Goal: Book appointment/travel/reservation

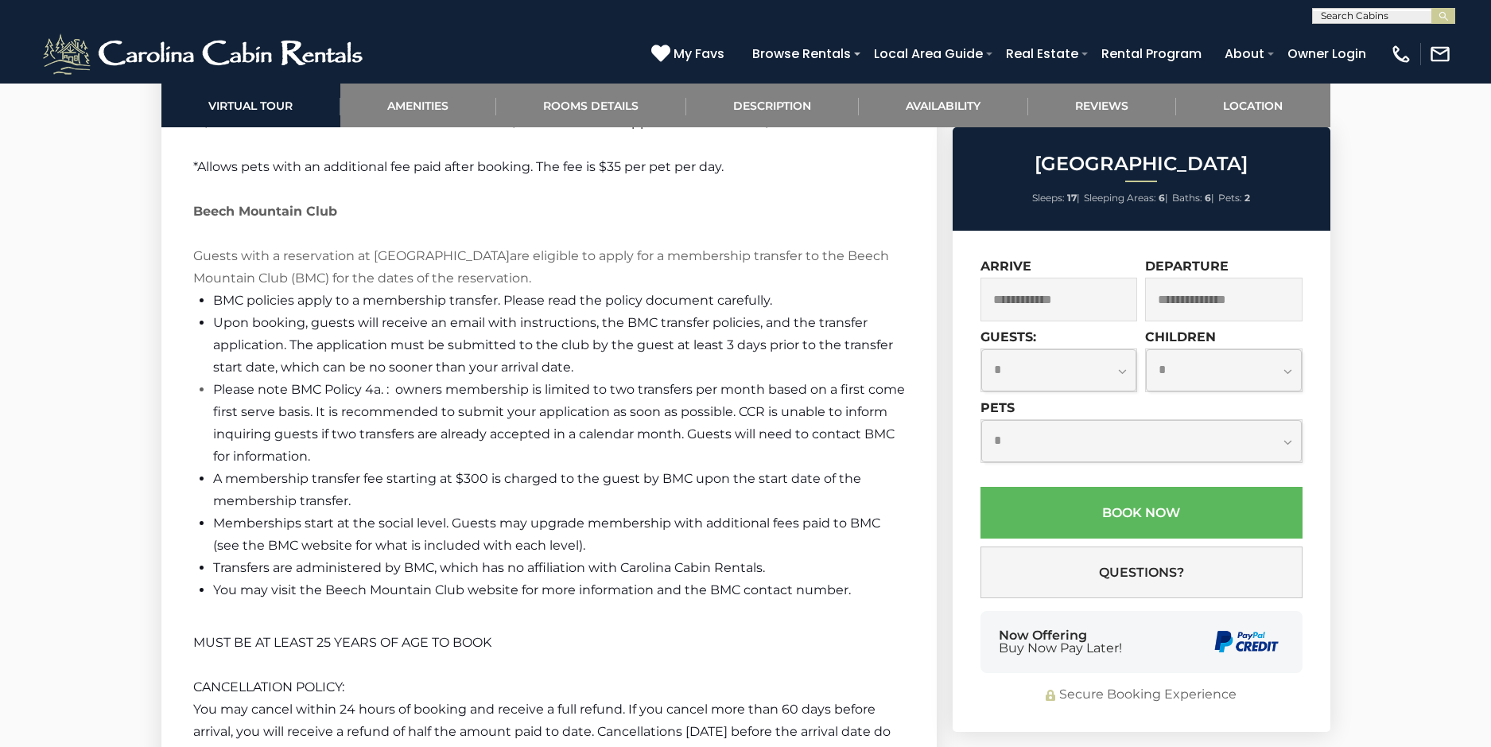
scroll to position [3578, 0]
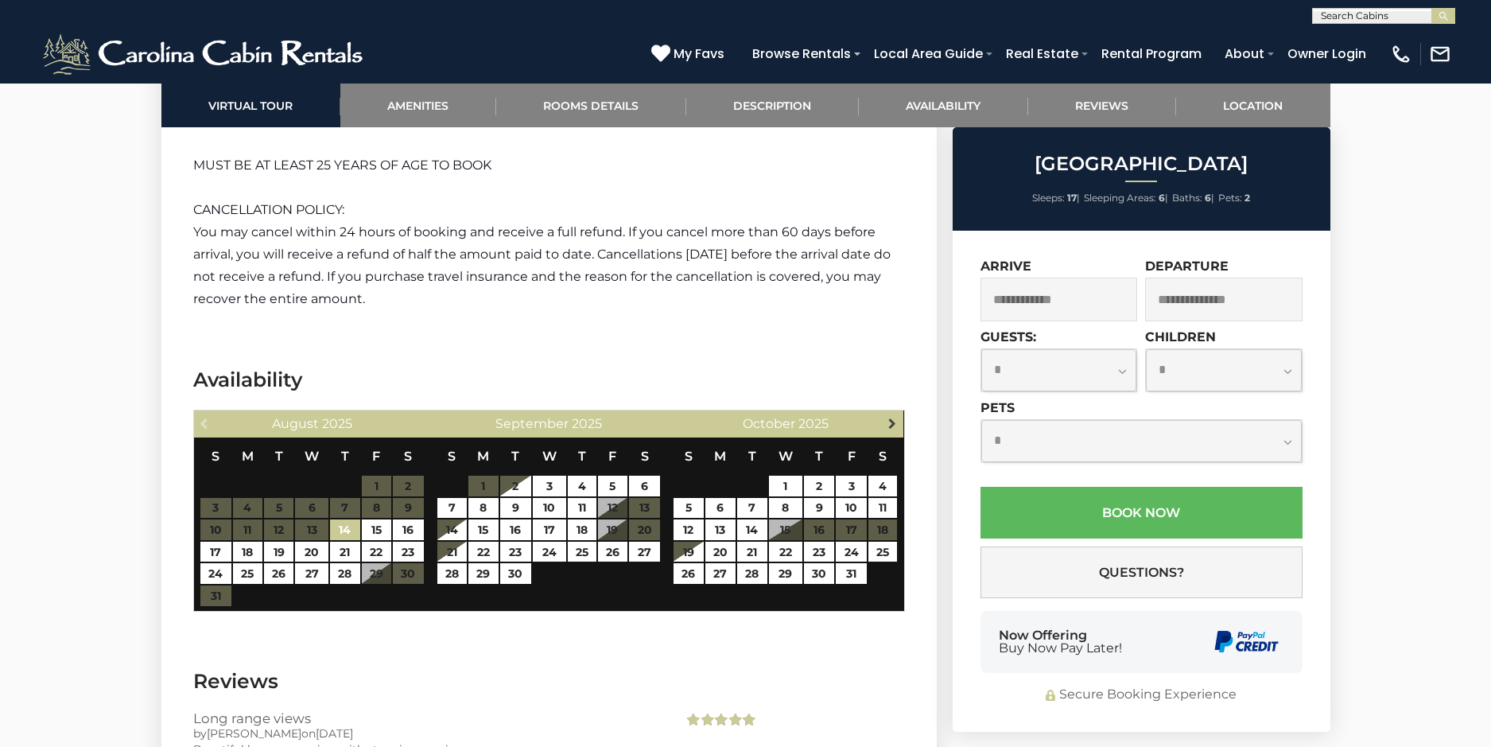
click at [890, 418] on span "Next" at bounding box center [892, 423] width 13 height 13
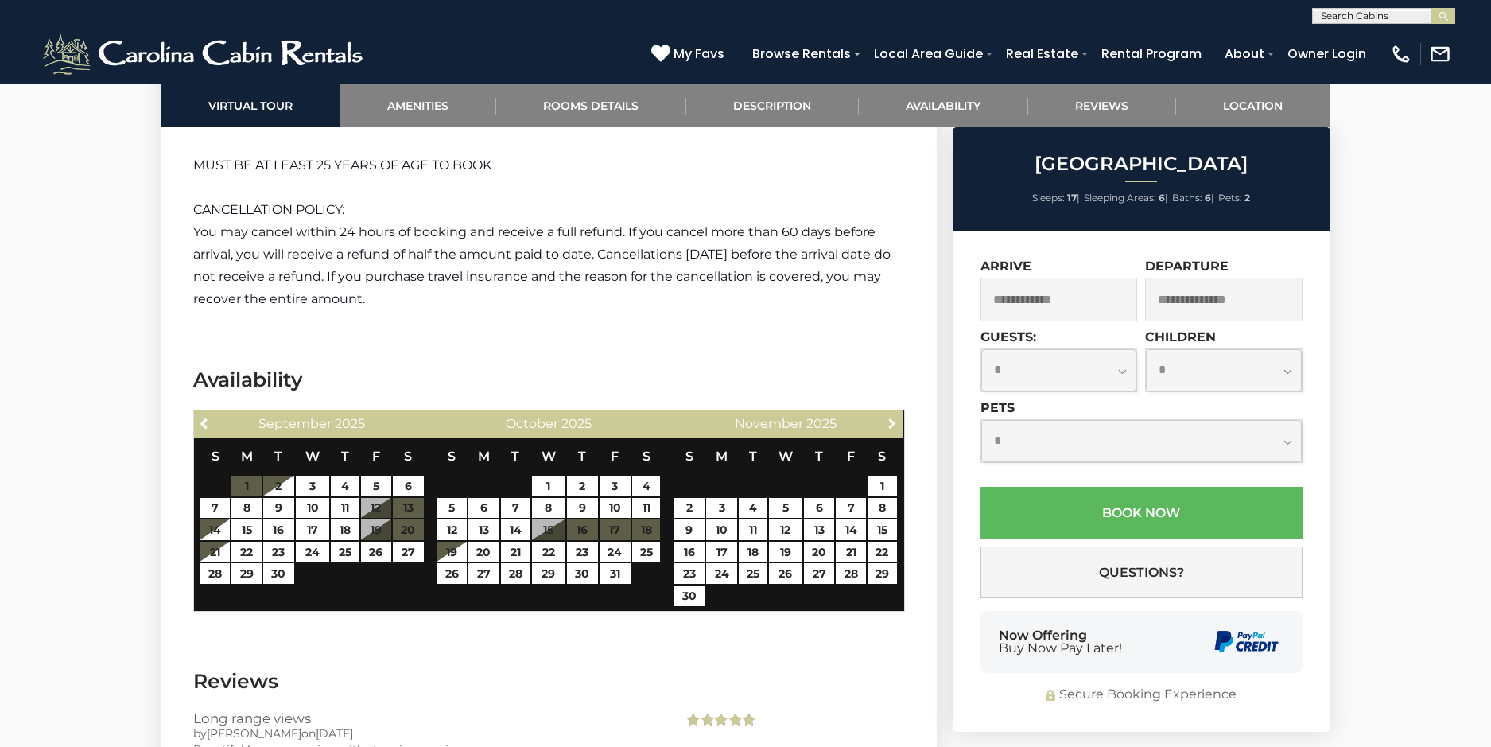
click at [890, 418] on span "Next" at bounding box center [892, 423] width 13 height 13
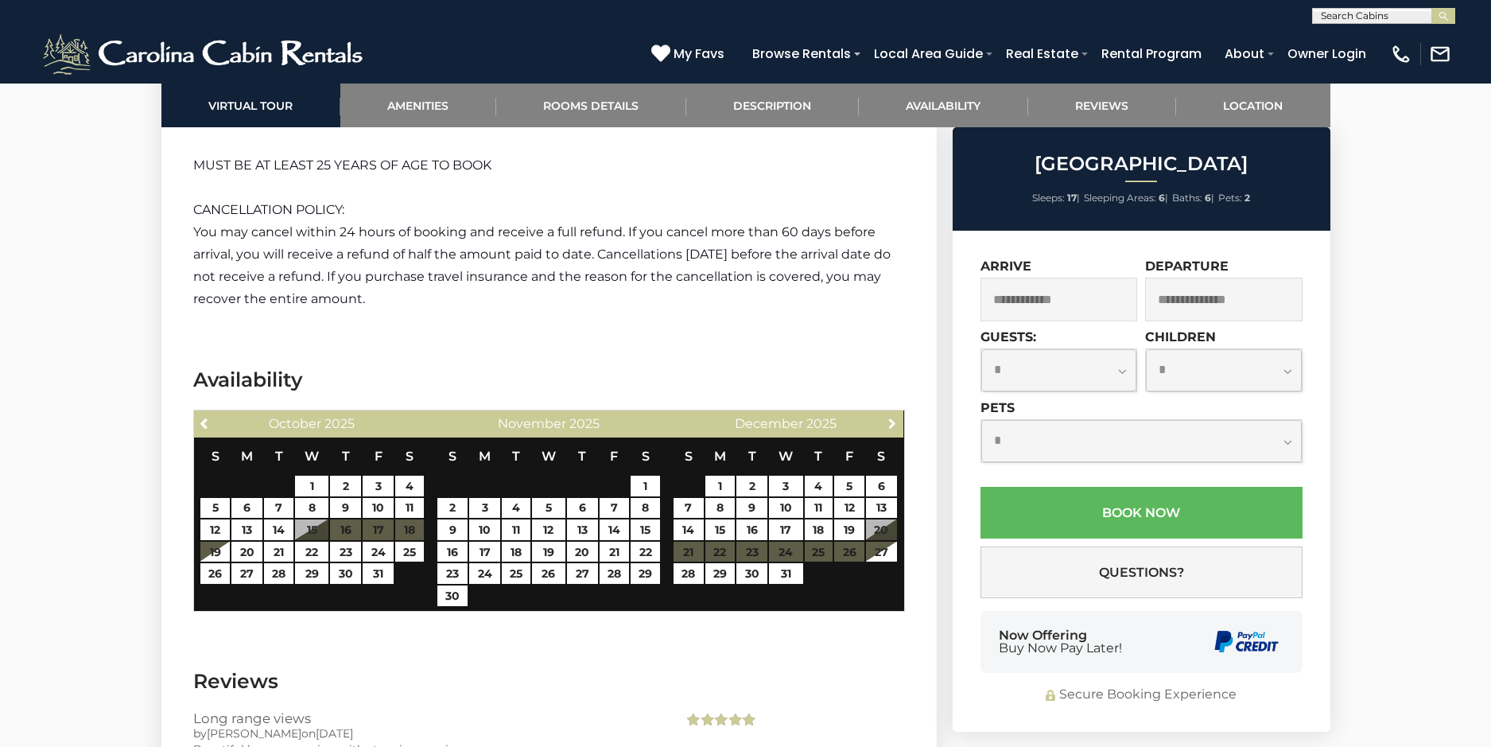
click at [890, 419] on span "Next" at bounding box center [892, 423] width 13 height 13
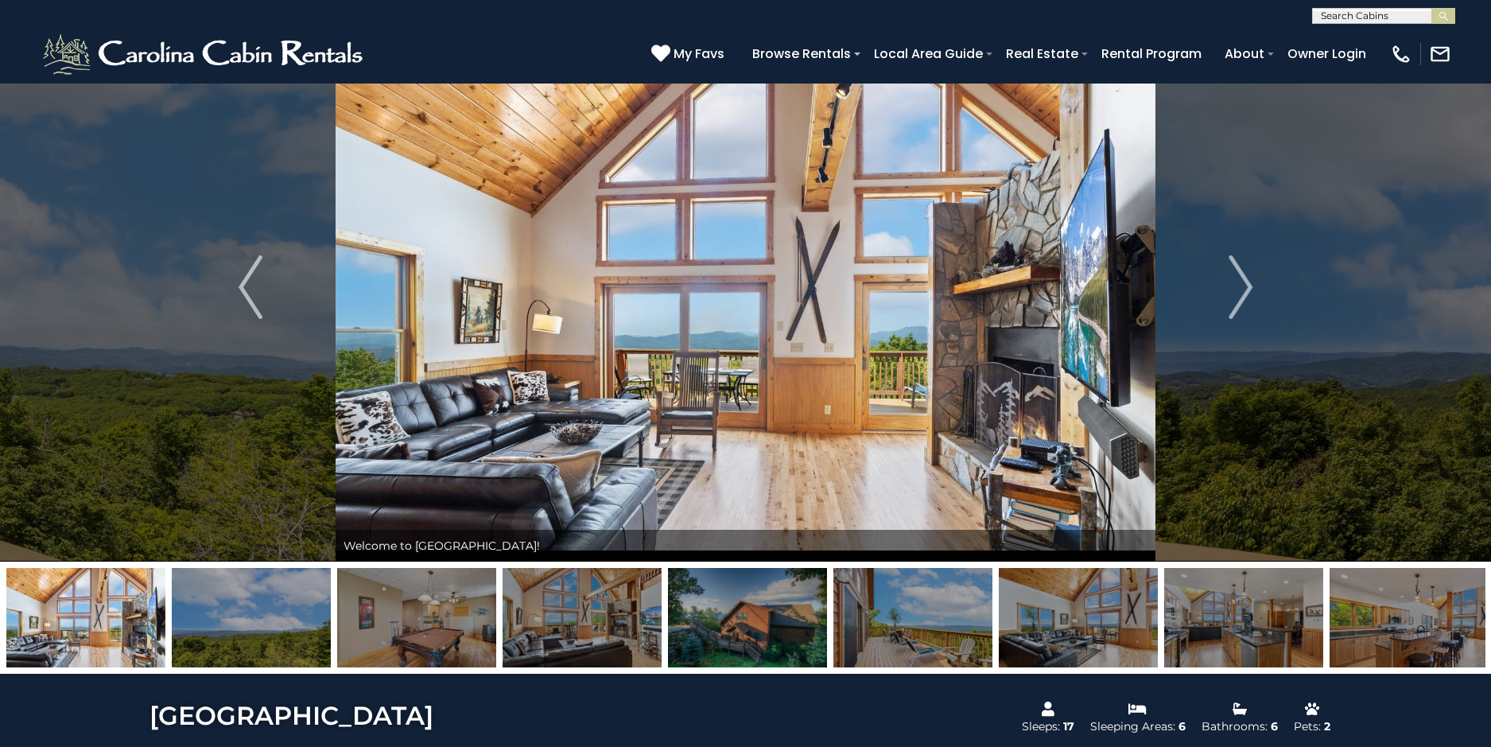
scroll to position [0, 0]
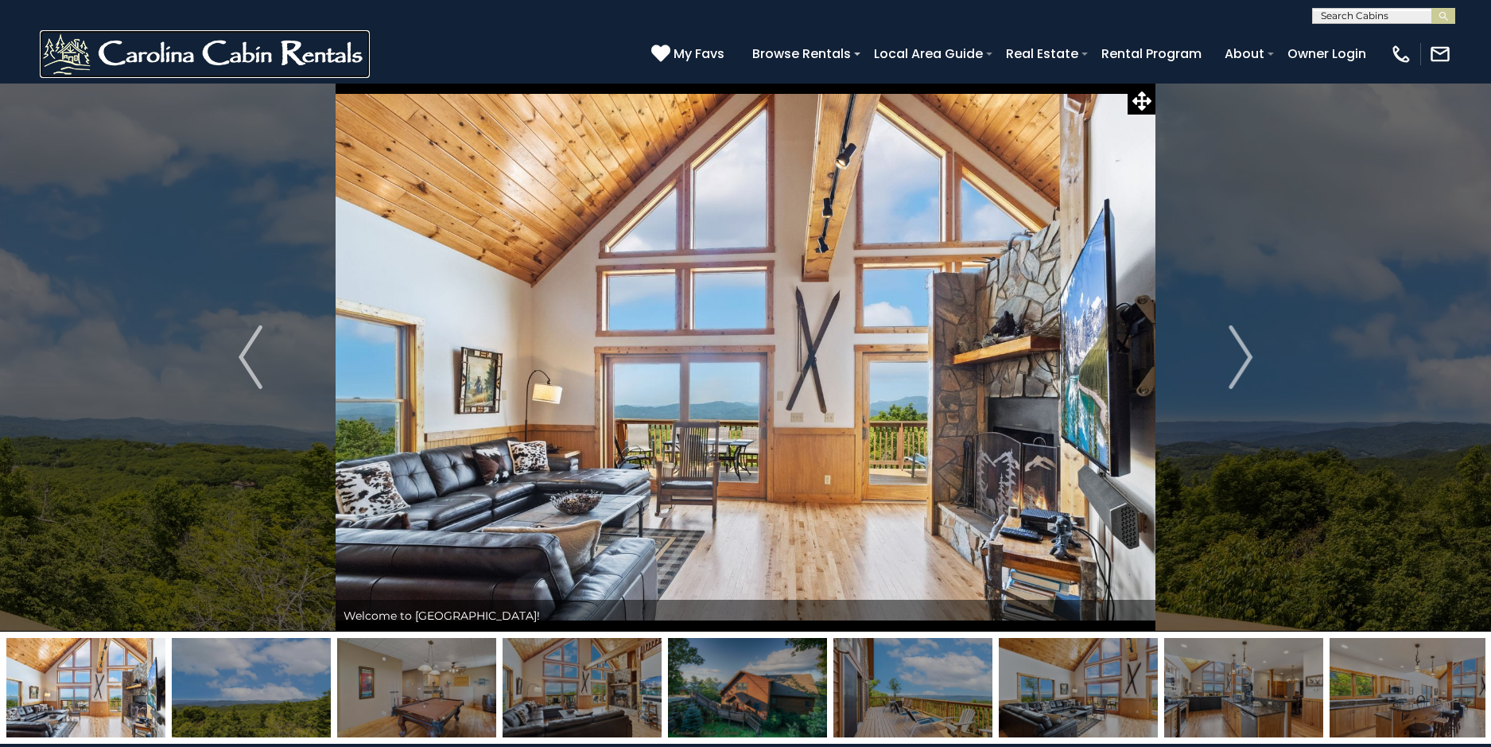
click at [227, 48] on img at bounding box center [205, 54] width 330 height 48
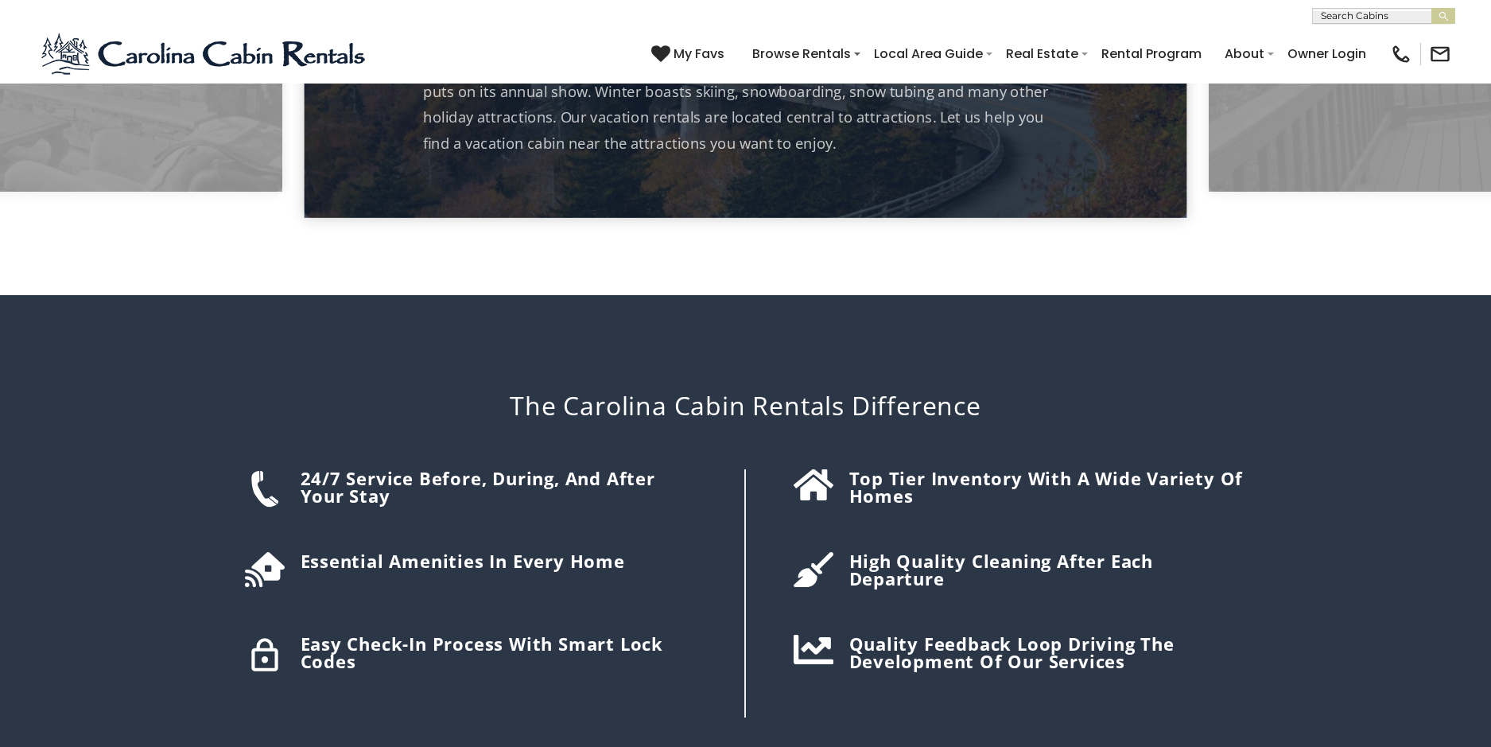
scroll to position [2624, 0]
